Goal: Navigation & Orientation: Find specific page/section

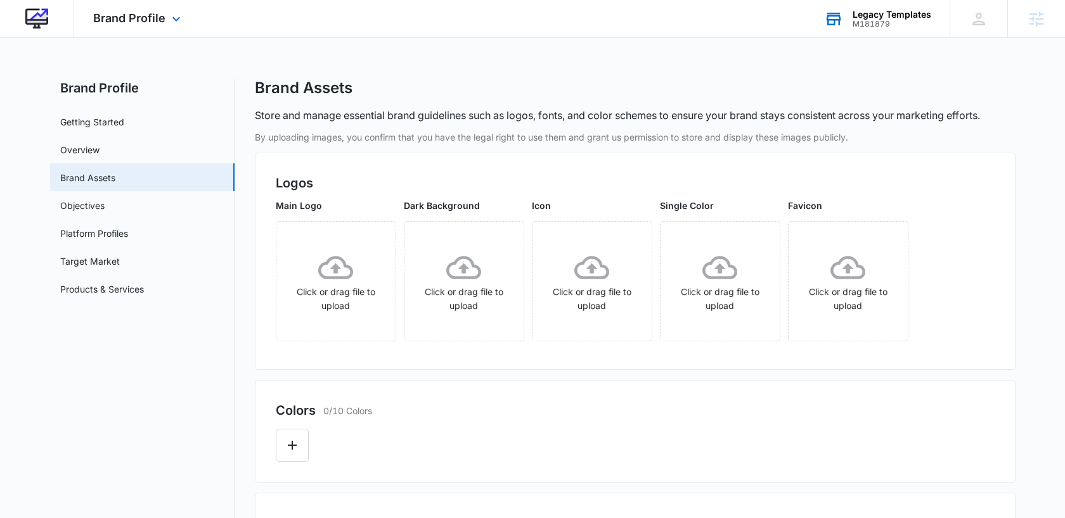
click at [863, 25] on div "M181879" at bounding box center [891, 24] width 79 height 9
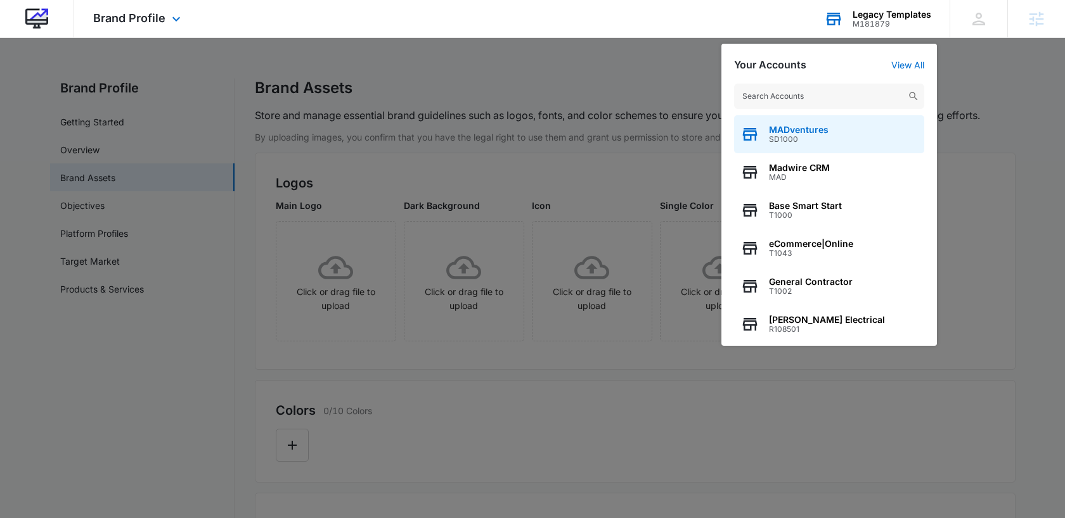
click at [815, 139] on span "SD1000" at bounding box center [799, 139] width 60 height 9
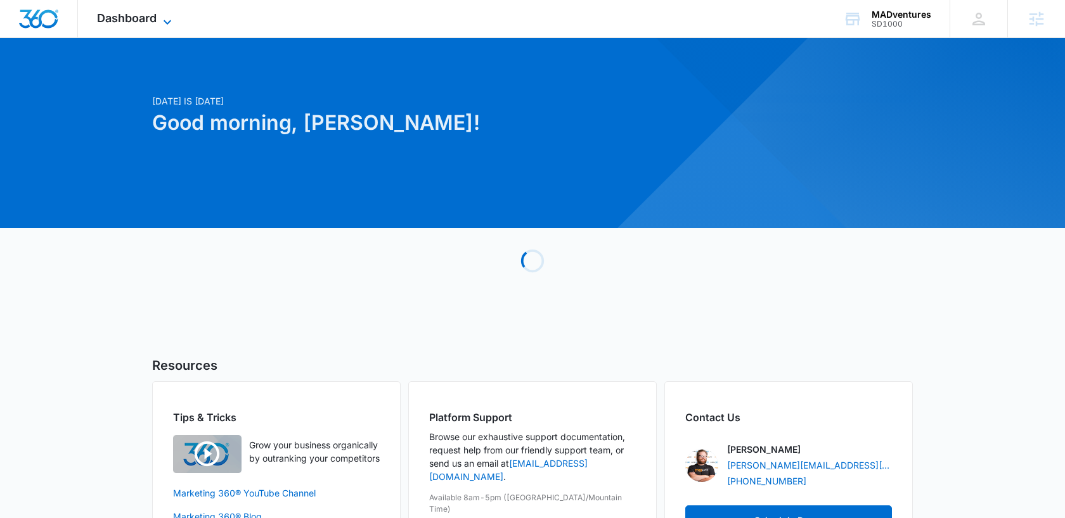
click at [136, 15] on span "Dashboard" at bounding box center [127, 17] width 60 height 13
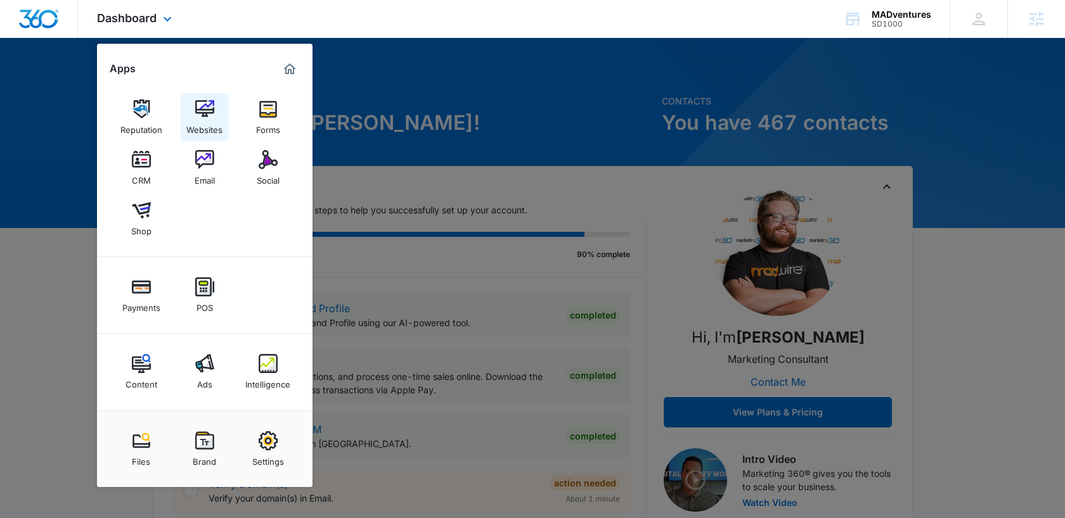
click at [209, 124] on div "Websites" at bounding box center [204, 126] width 36 height 16
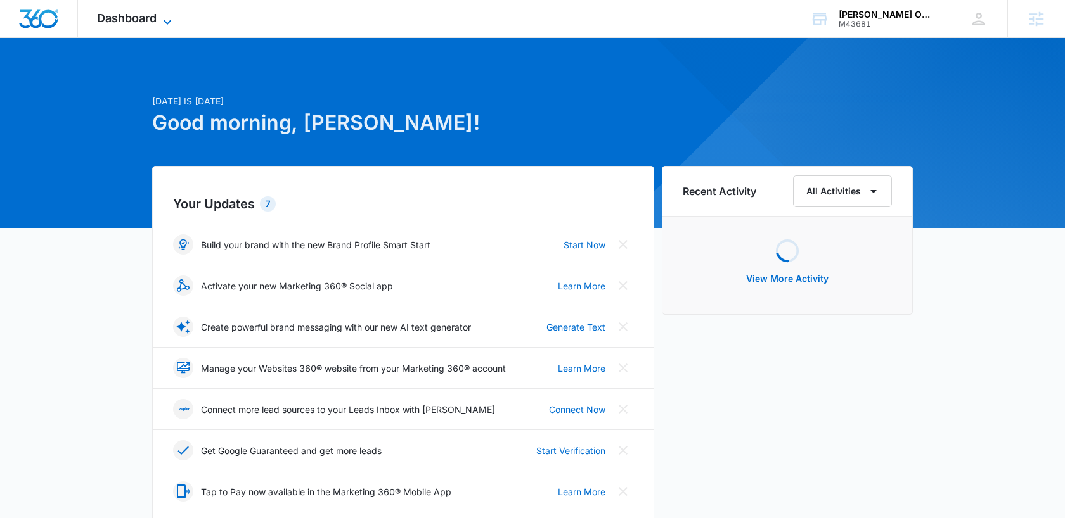
click at [122, 22] on span "Dashboard" at bounding box center [127, 17] width 60 height 13
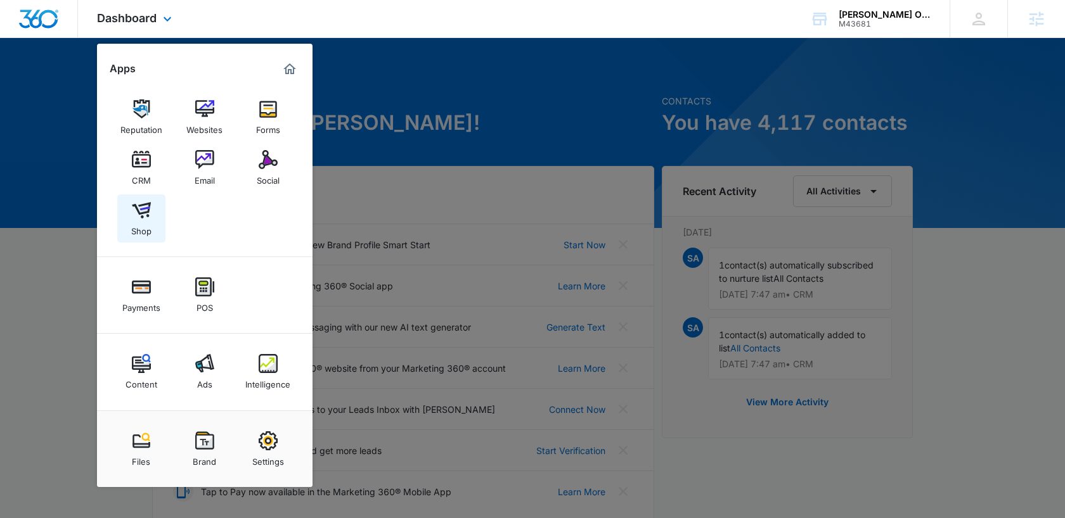
click at [144, 210] on img at bounding box center [141, 210] width 19 height 19
